Goal: Task Accomplishment & Management: Manage account settings

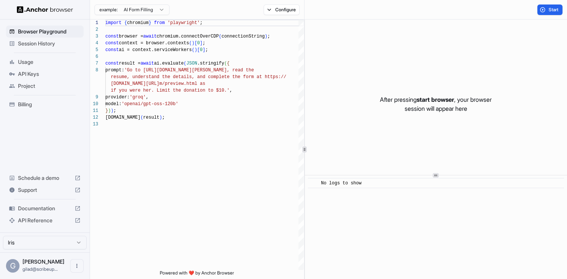
scroll to position [47, 0]
click at [46, 57] on div "Usage" at bounding box center [45, 62] width 78 height 12
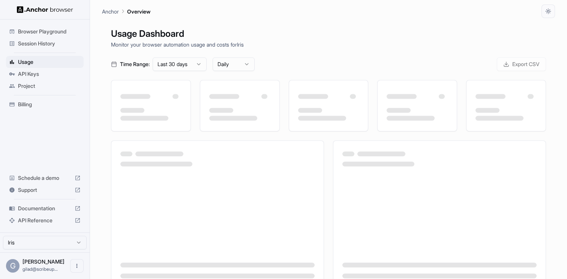
click at [64, 45] on span "Session History" at bounding box center [49, 43] width 63 height 7
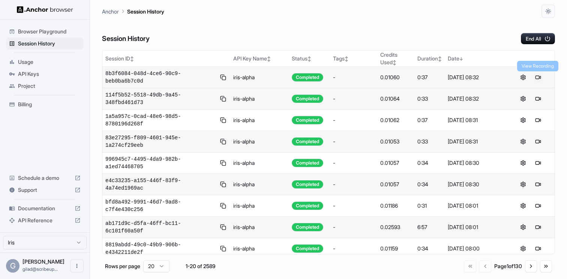
click at [537, 80] on button at bounding box center [538, 77] width 9 height 9
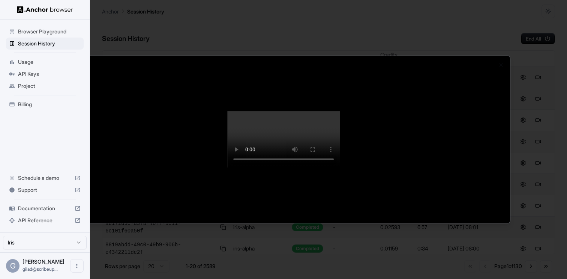
click at [533, 47] on div at bounding box center [283, 139] width 567 height 279
